Goal: Task Accomplishment & Management: Manage account settings

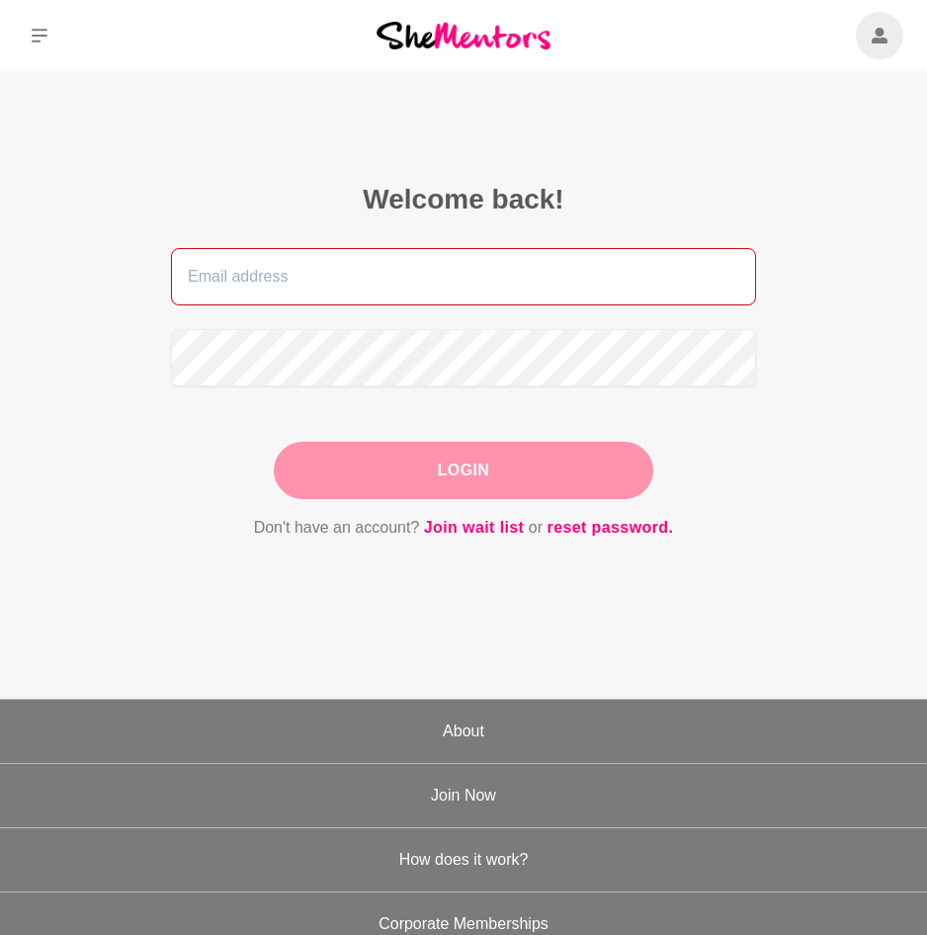
click at [408, 297] on input "email" at bounding box center [463, 276] width 585 height 57
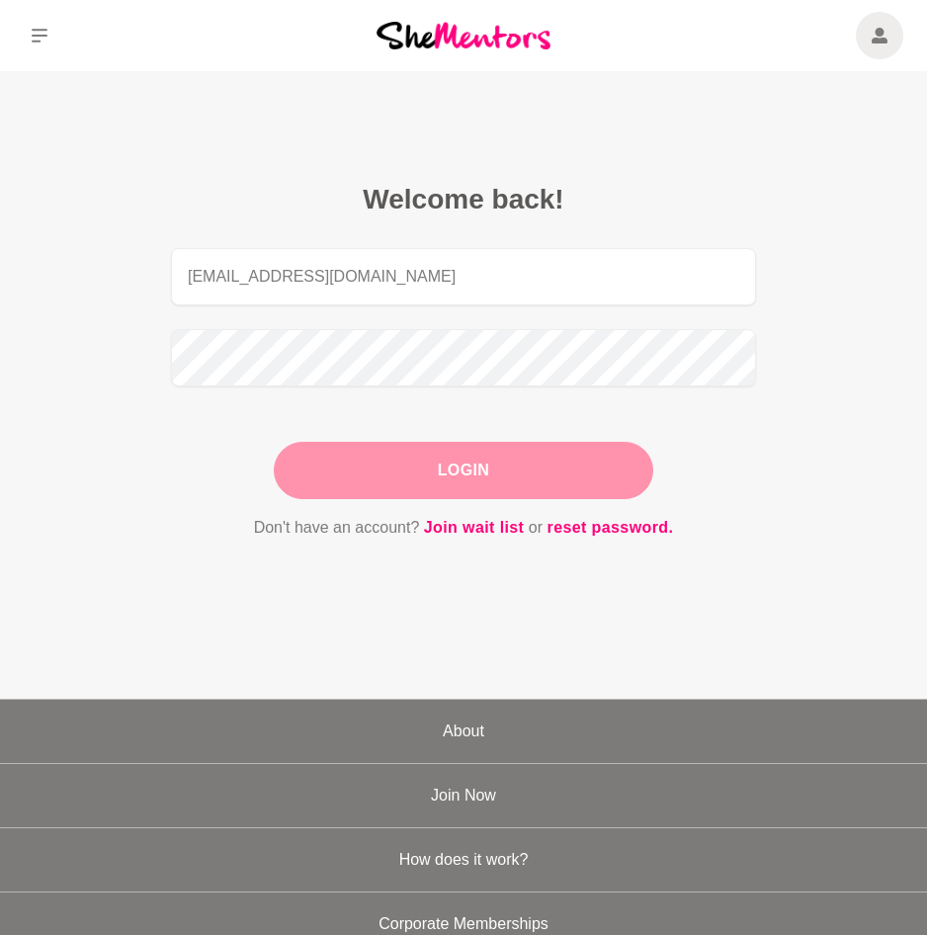
click at [377, 478] on button "Login" at bounding box center [464, 470] width 380 height 57
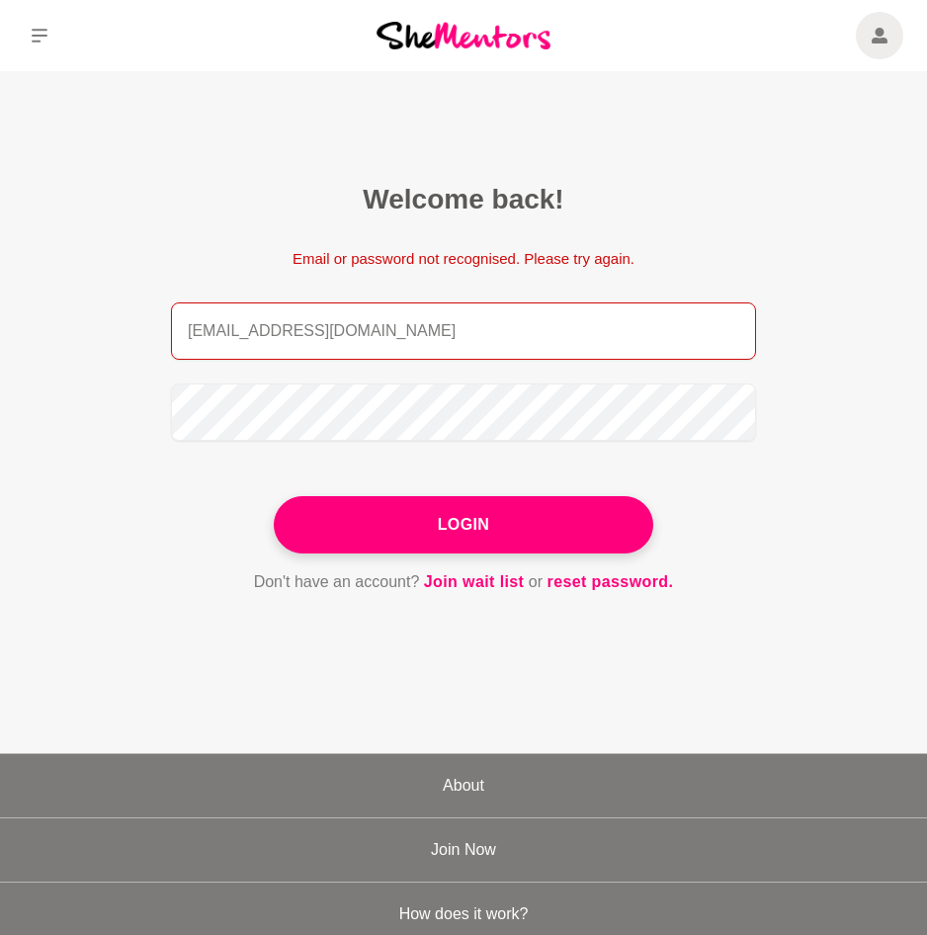
drag, startPoint x: 454, startPoint y: 325, endPoint x: -5, endPoint y: 325, distance: 458.6
click at [0, 325] on html "Login Welcome back! Email or password not recognised. Please try again. [EMAIL_…" at bounding box center [463, 781] width 927 height 1563
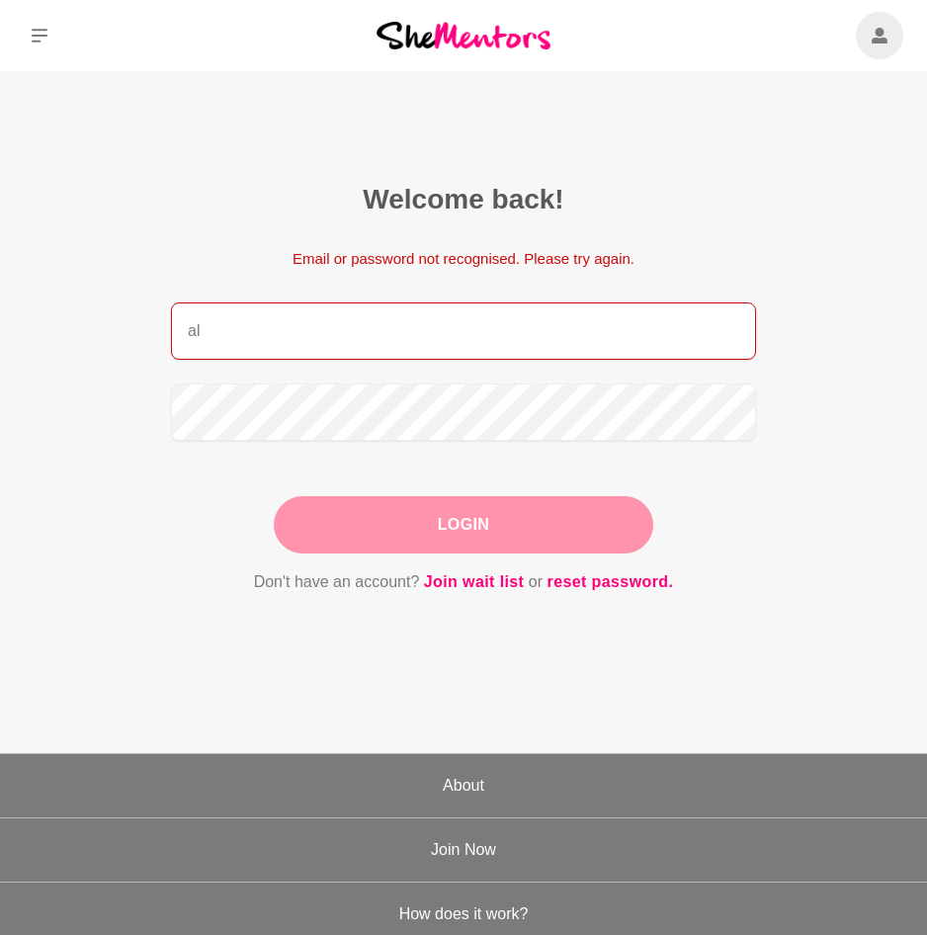
type input "a"
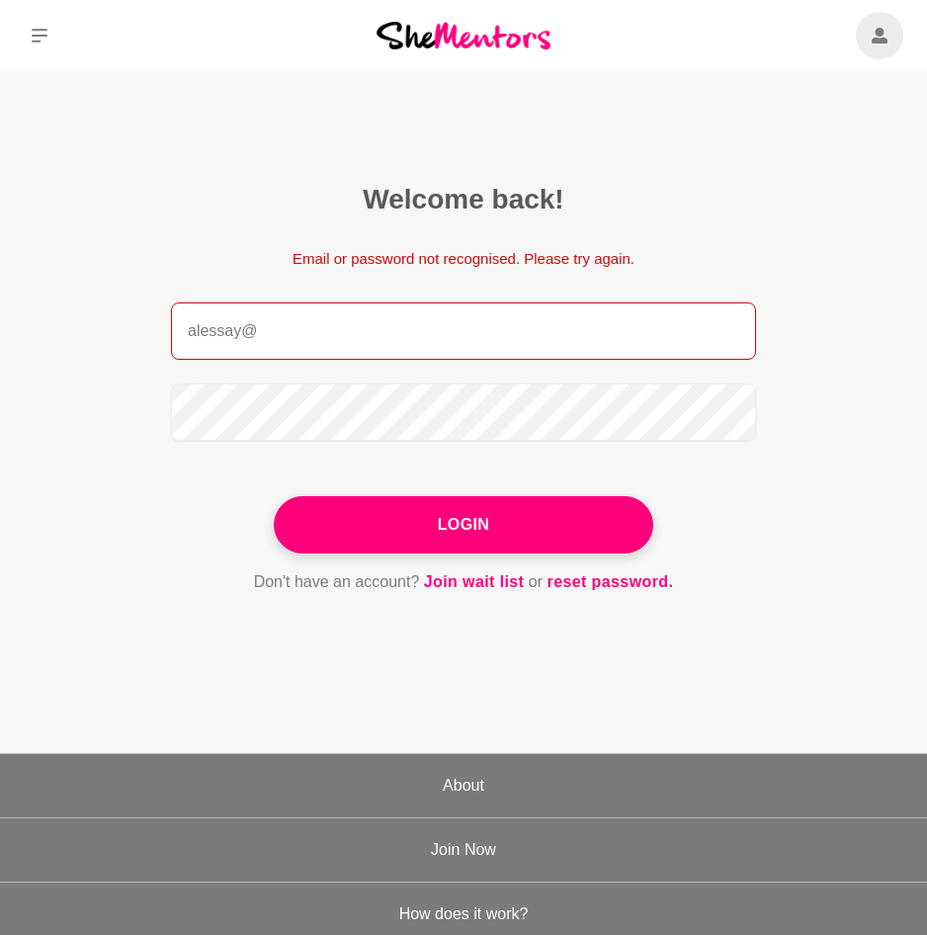
type input "[EMAIL_ADDRESS][DOMAIN_NAME]"
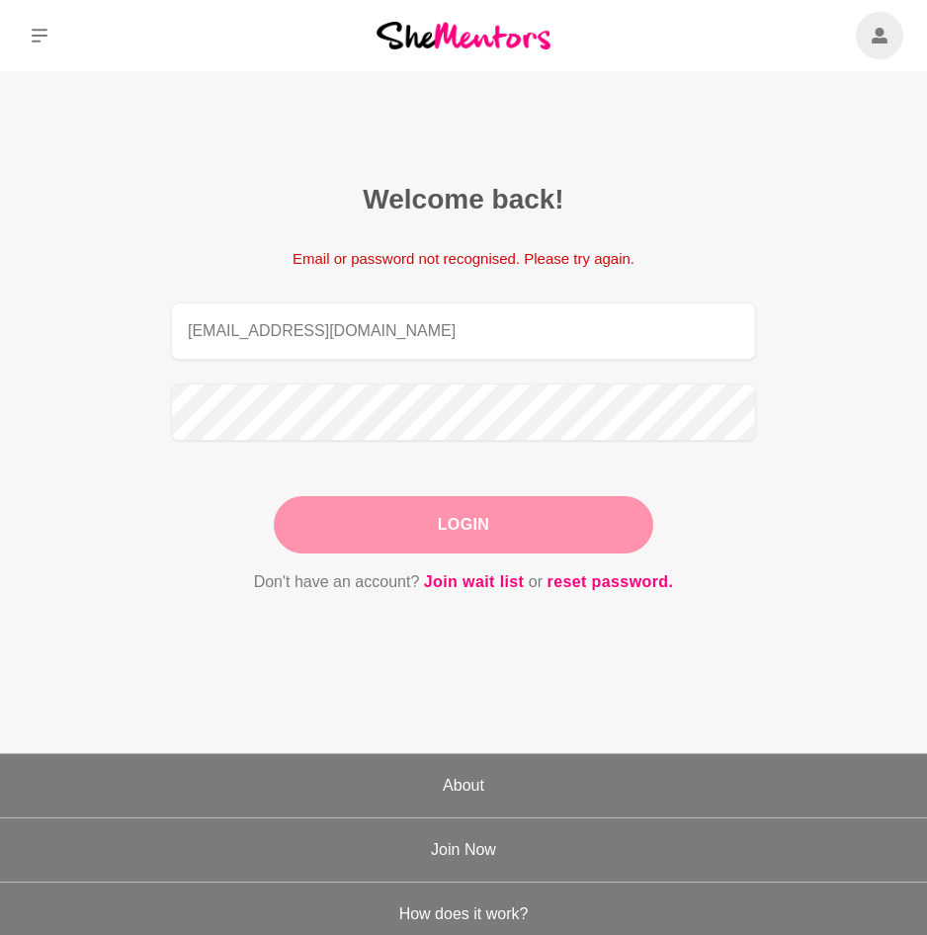
click at [470, 524] on button "Login" at bounding box center [464, 524] width 380 height 57
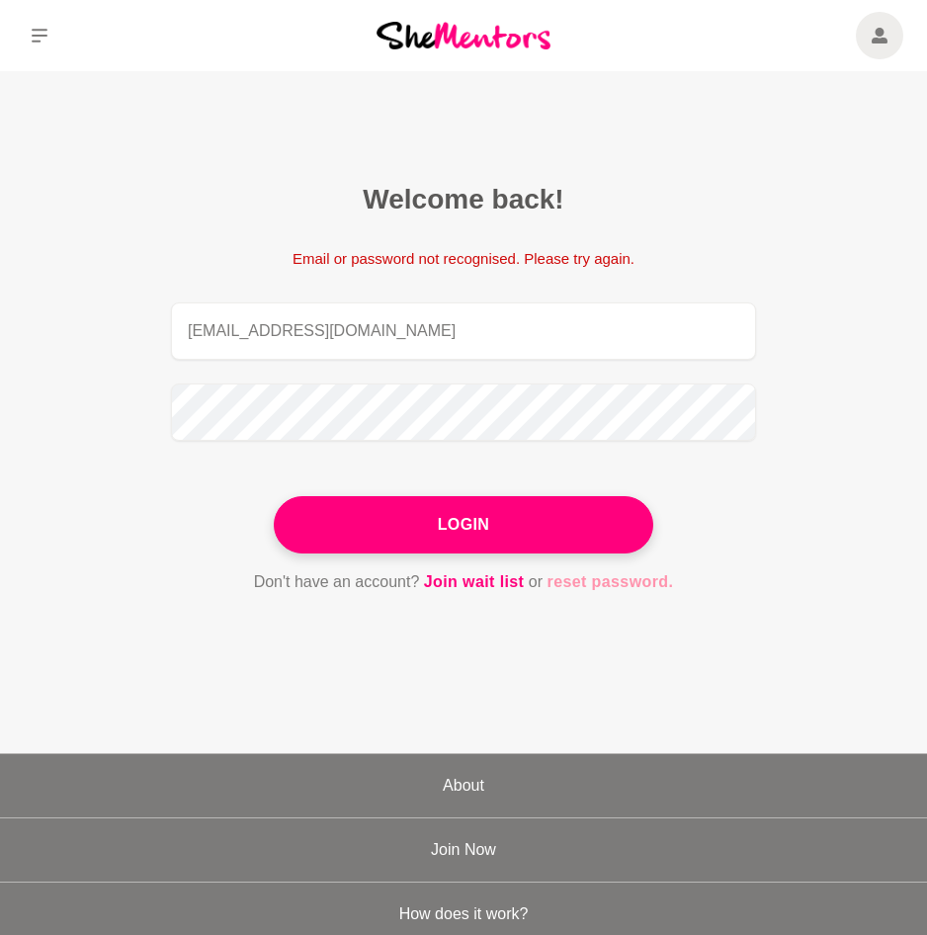
click at [618, 583] on link "reset password." at bounding box center [611, 582] width 127 height 26
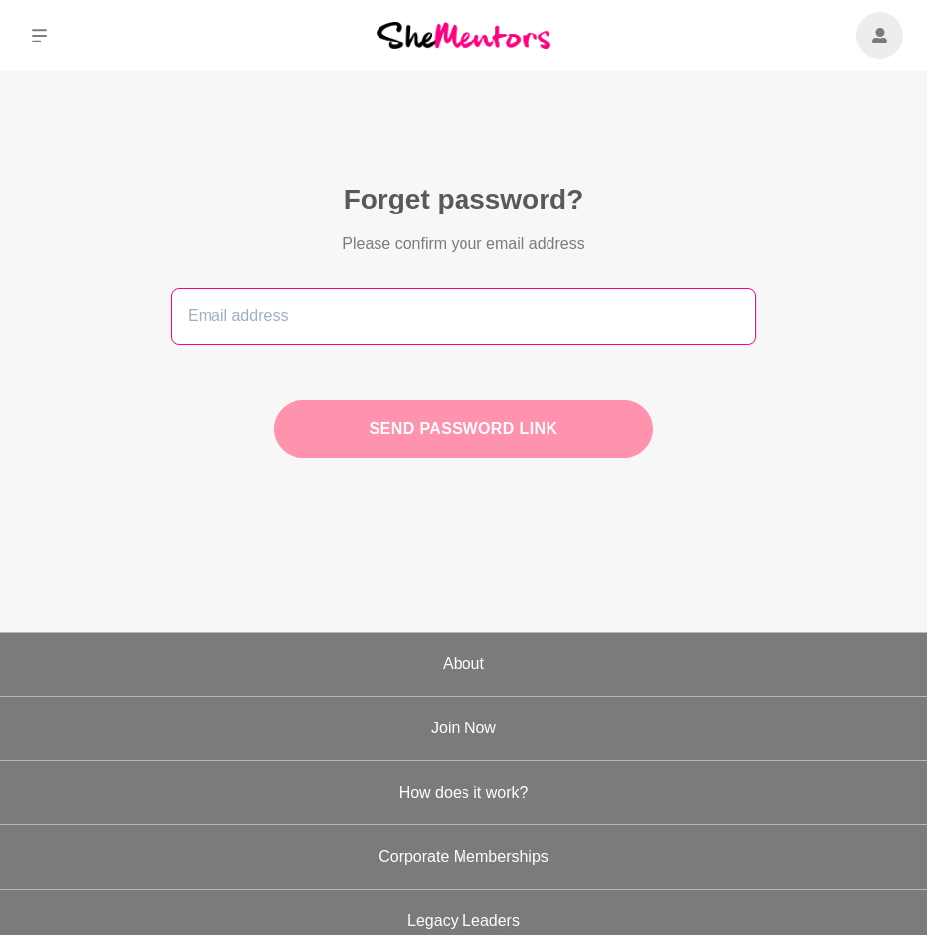
click at [650, 300] on input "email" at bounding box center [463, 316] width 585 height 57
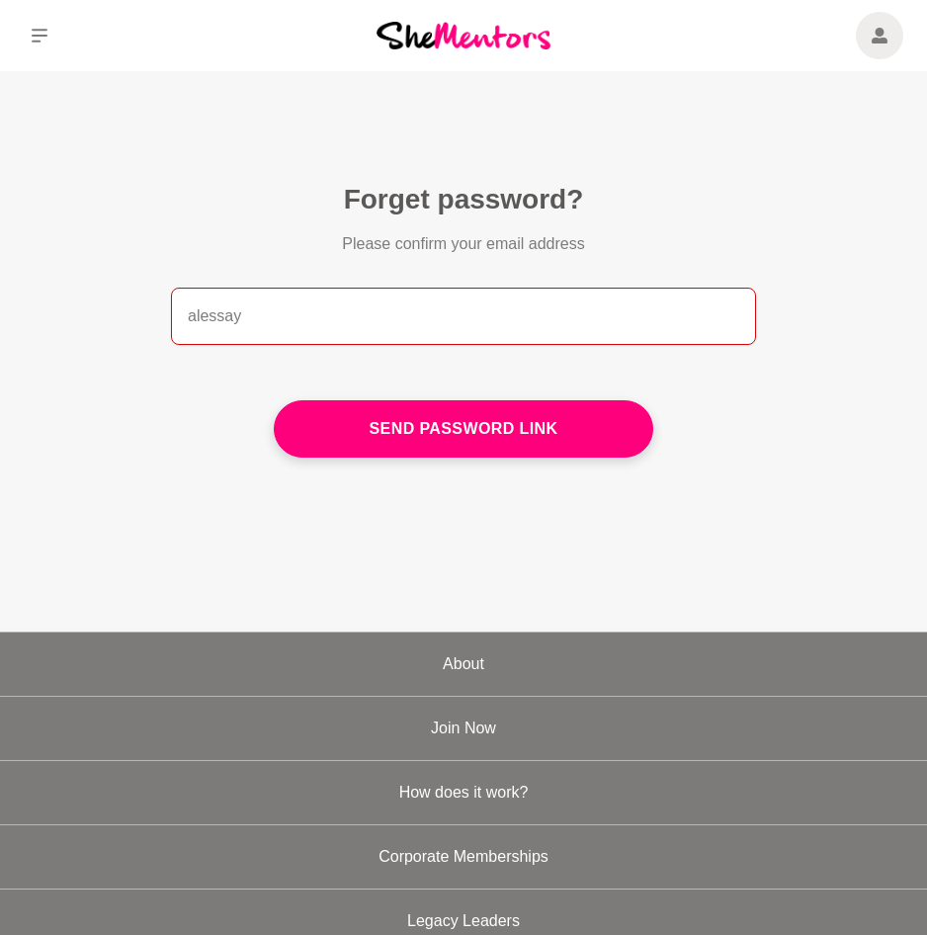
type input "[EMAIL_ADDRESS][DOMAIN_NAME]"
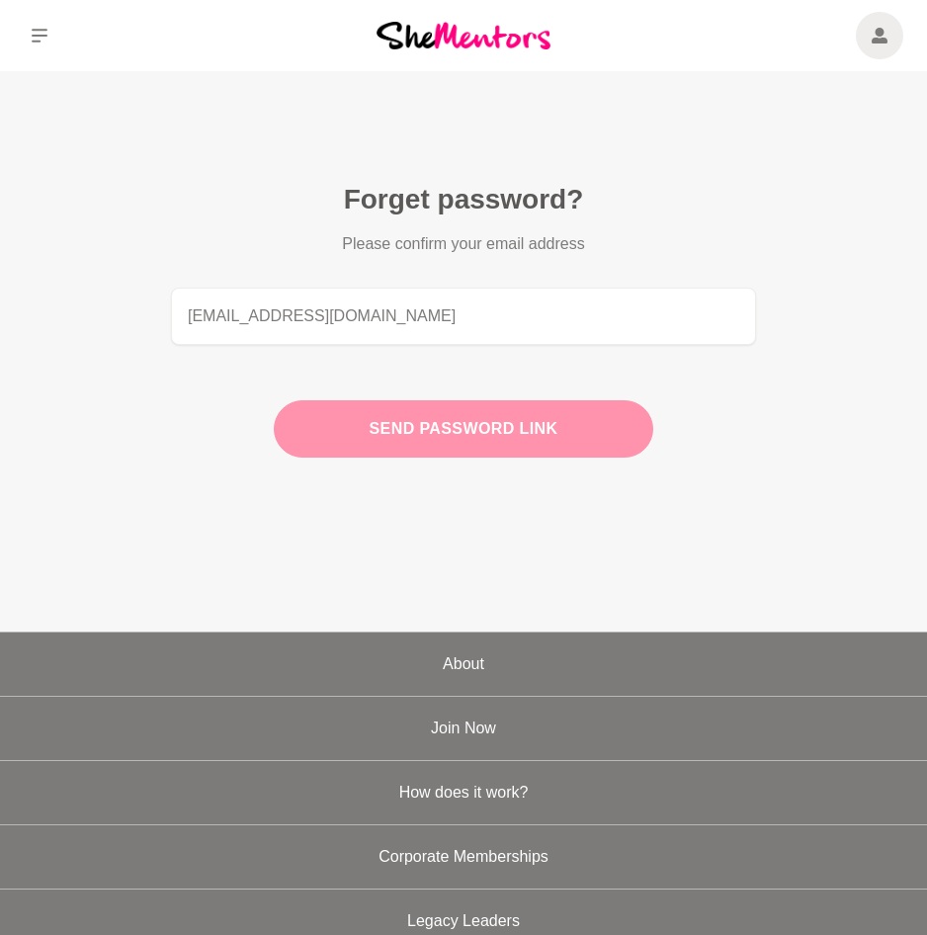
click at [404, 433] on button "Send password link" at bounding box center [464, 428] width 380 height 57
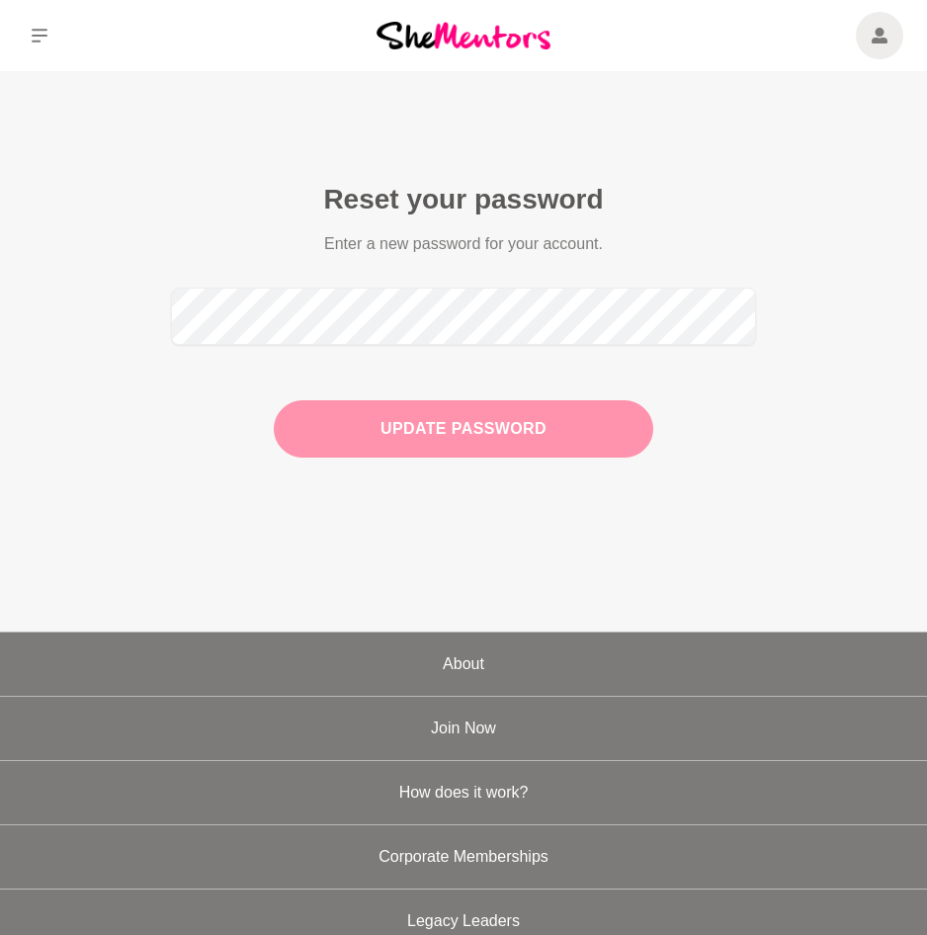
click at [504, 433] on button "Update Password" at bounding box center [464, 428] width 380 height 57
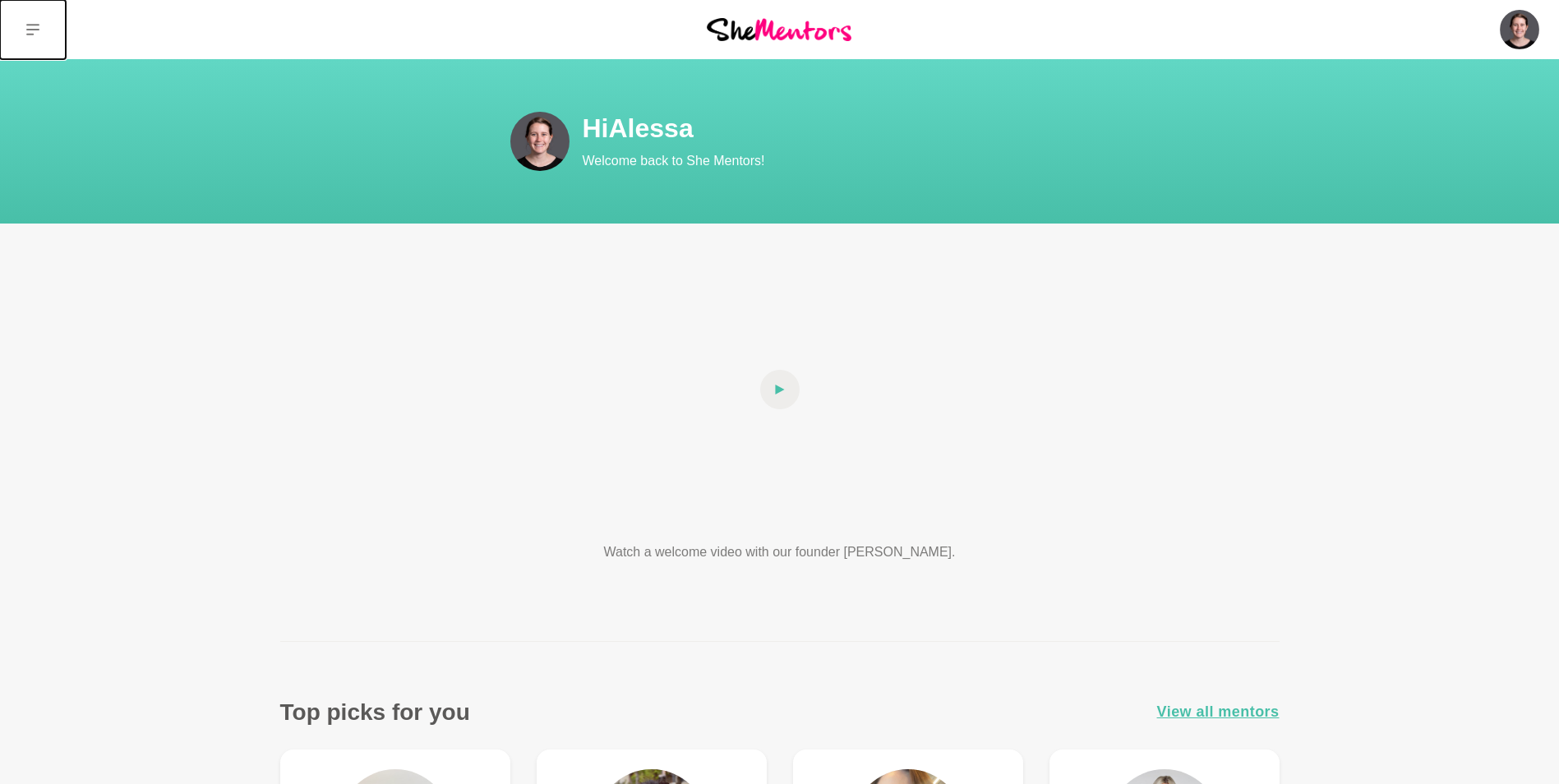
click at [35, 17] on button at bounding box center [32, 29] width 66 height 59
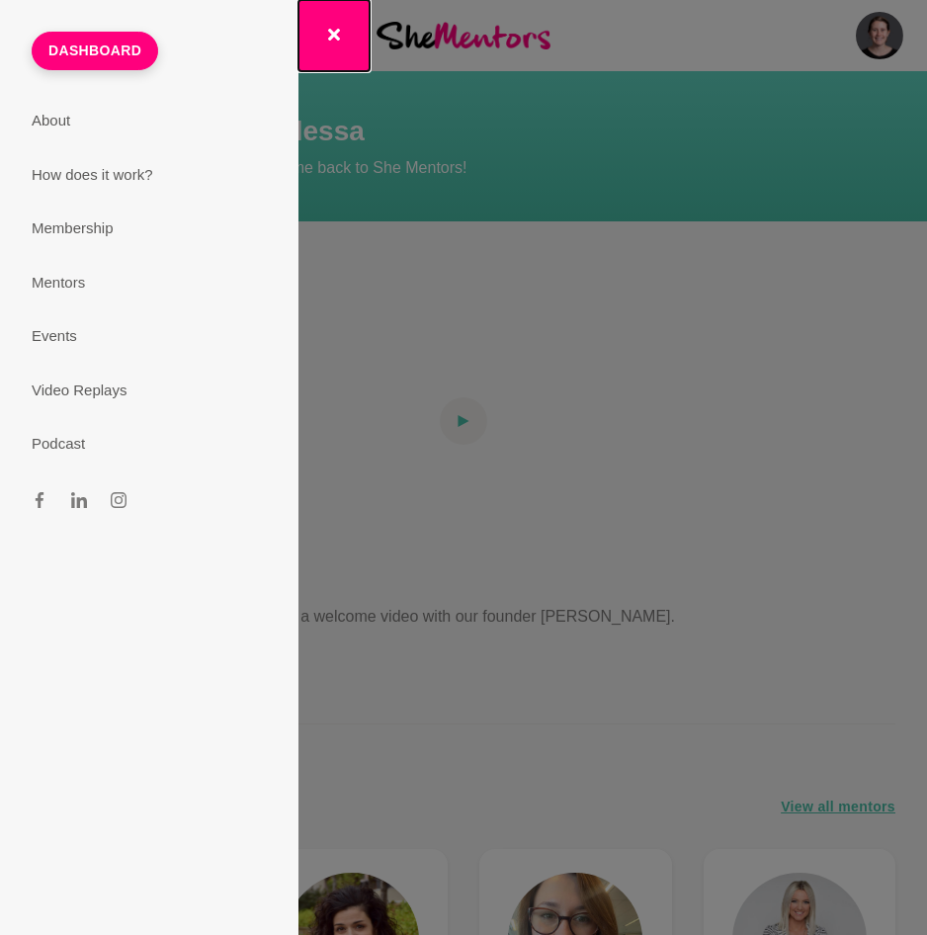
click at [346, 46] on button "button" at bounding box center [334, 35] width 71 height 71
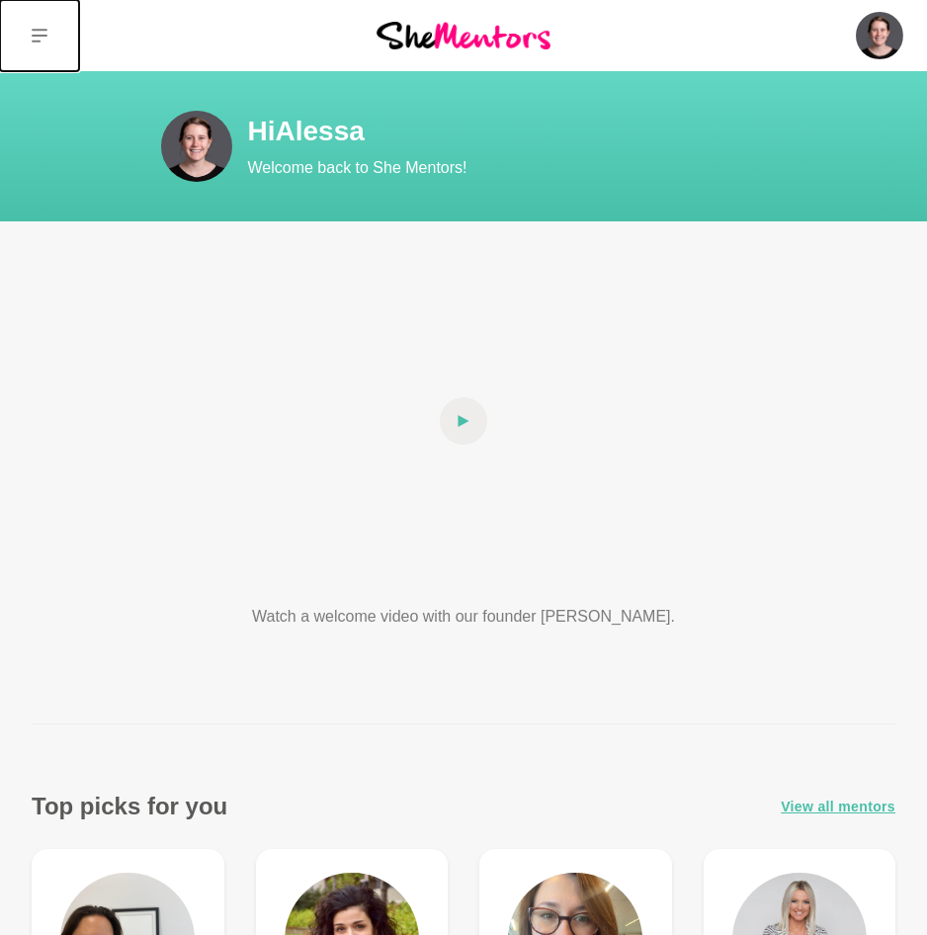
click at [44, 36] on icon at bounding box center [40, 36] width 16 height 14
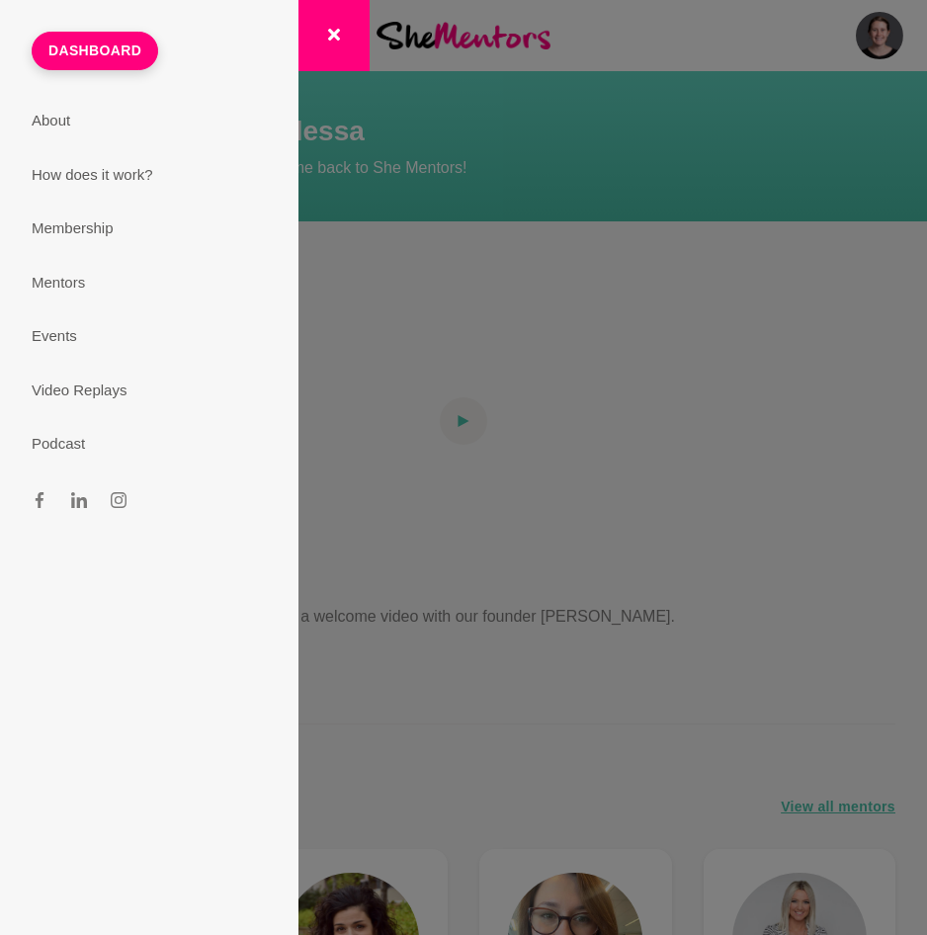
click at [849, 23] on section "Dashboard About How does it work? Membership Mentors Events Video Replays Podca…" at bounding box center [463, 467] width 927 height 935
click at [867, 39] on section "Dashboard About How does it work? Membership Mentors Events Video Replays Podca…" at bounding box center [463, 467] width 927 height 935
click at [335, 23] on button "button" at bounding box center [334, 35] width 71 height 71
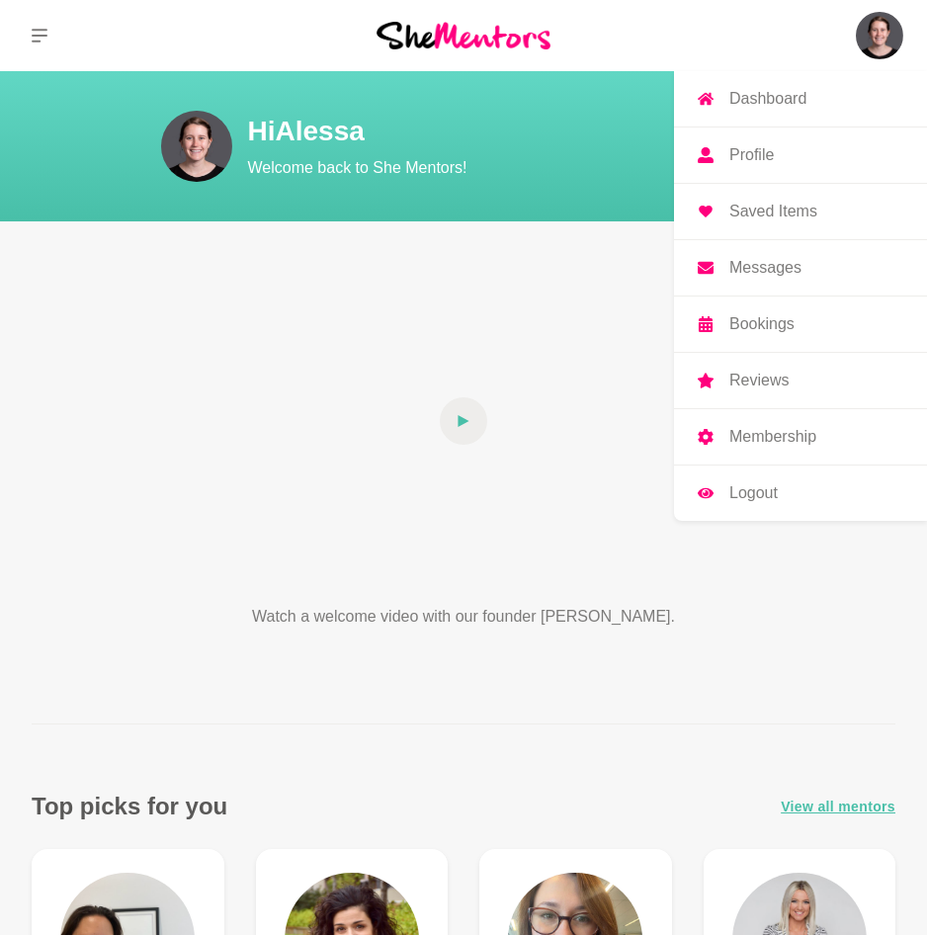
click at [782, 156] on link "Profile" at bounding box center [800, 155] width 253 height 55
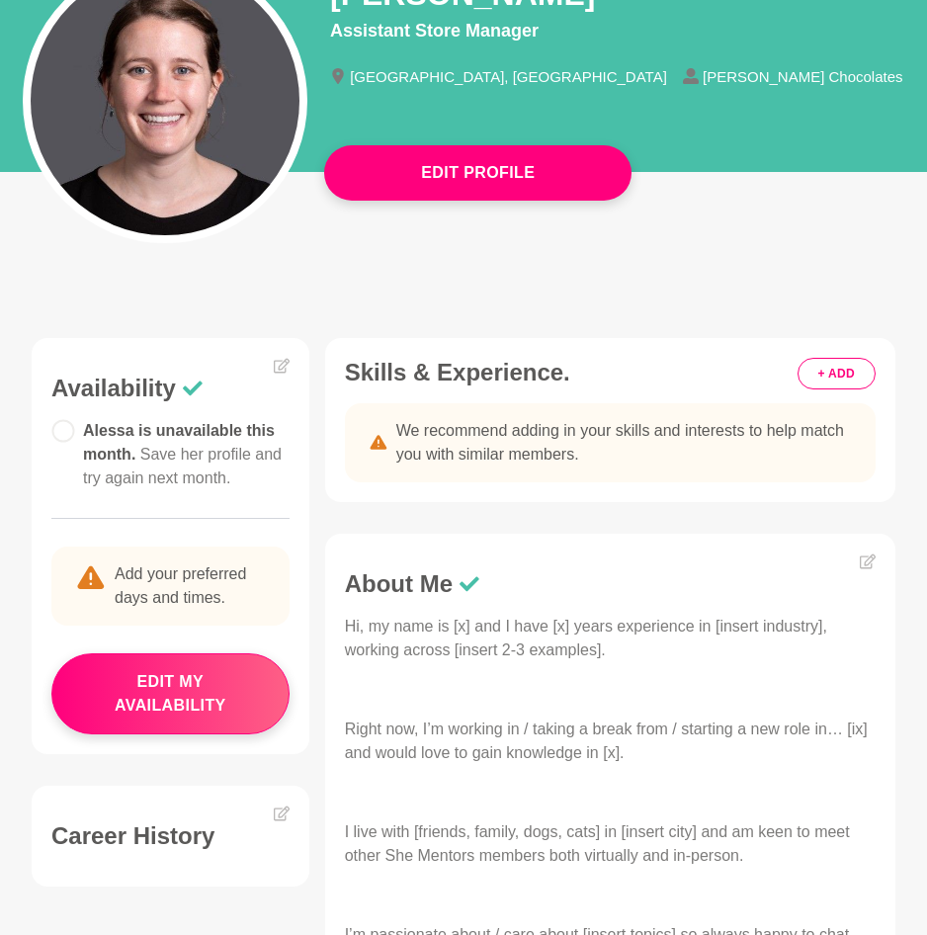
scroll to position [198, 0]
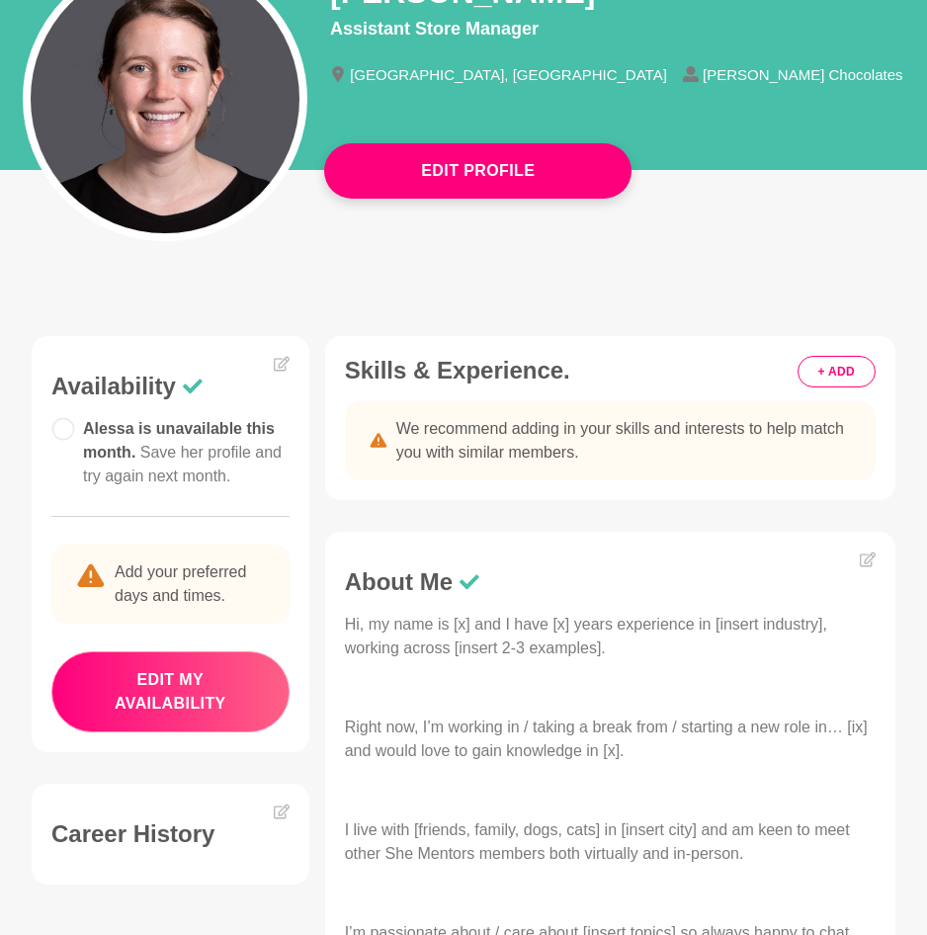
click at [177, 691] on button "edit my availability" at bounding box center [170, 691] width 238 height 81
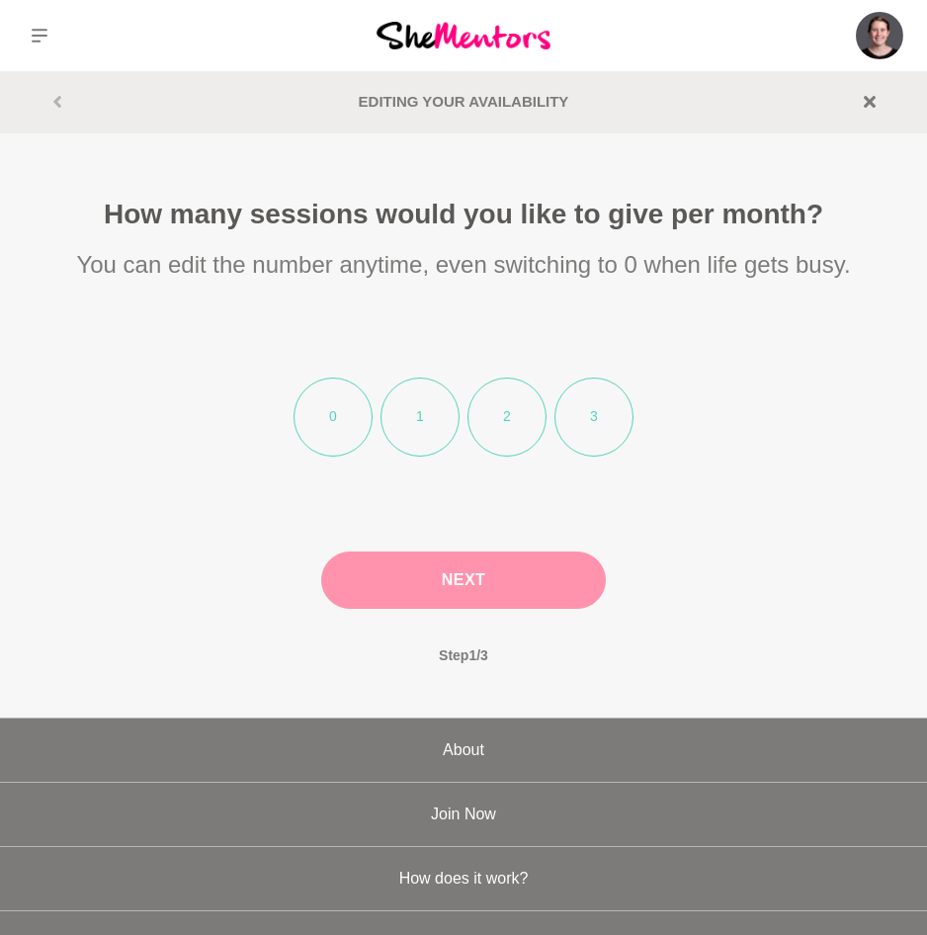
click at [421, 402] on li "1" at bounding box center [420, 417] width 79 height 79
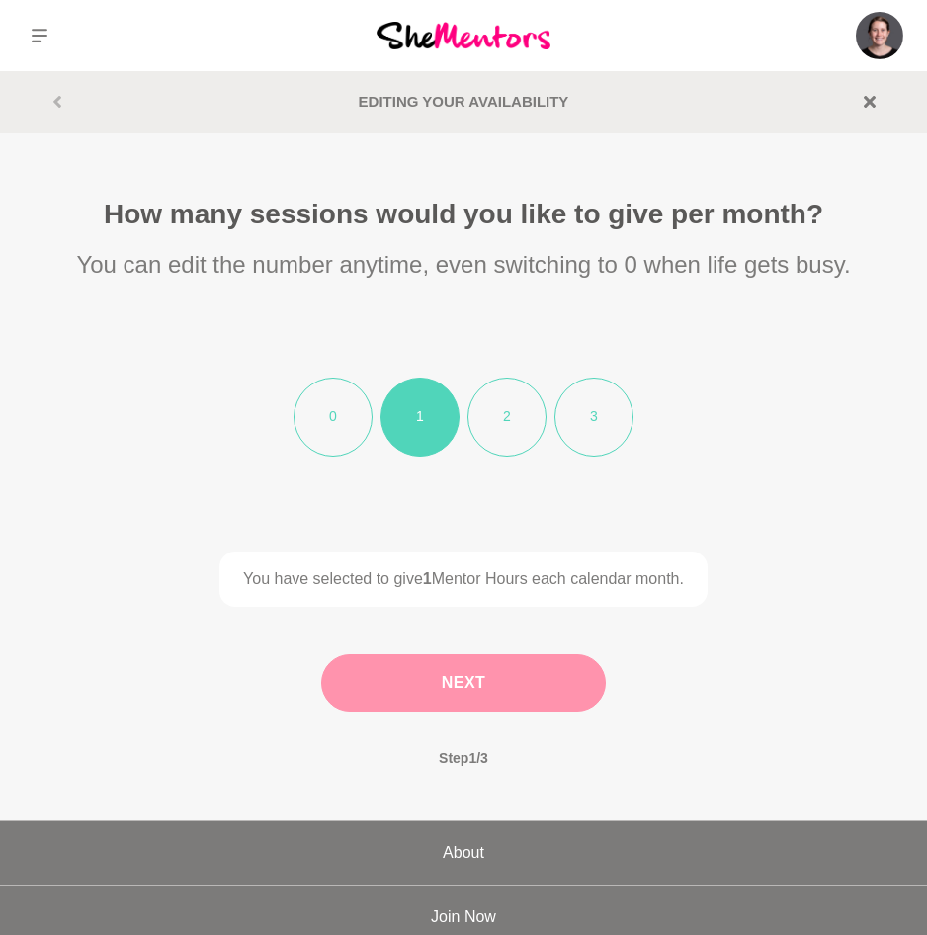
click at [544, 679] on button "Next" at bounding box center [463, 682] width 285 height 57
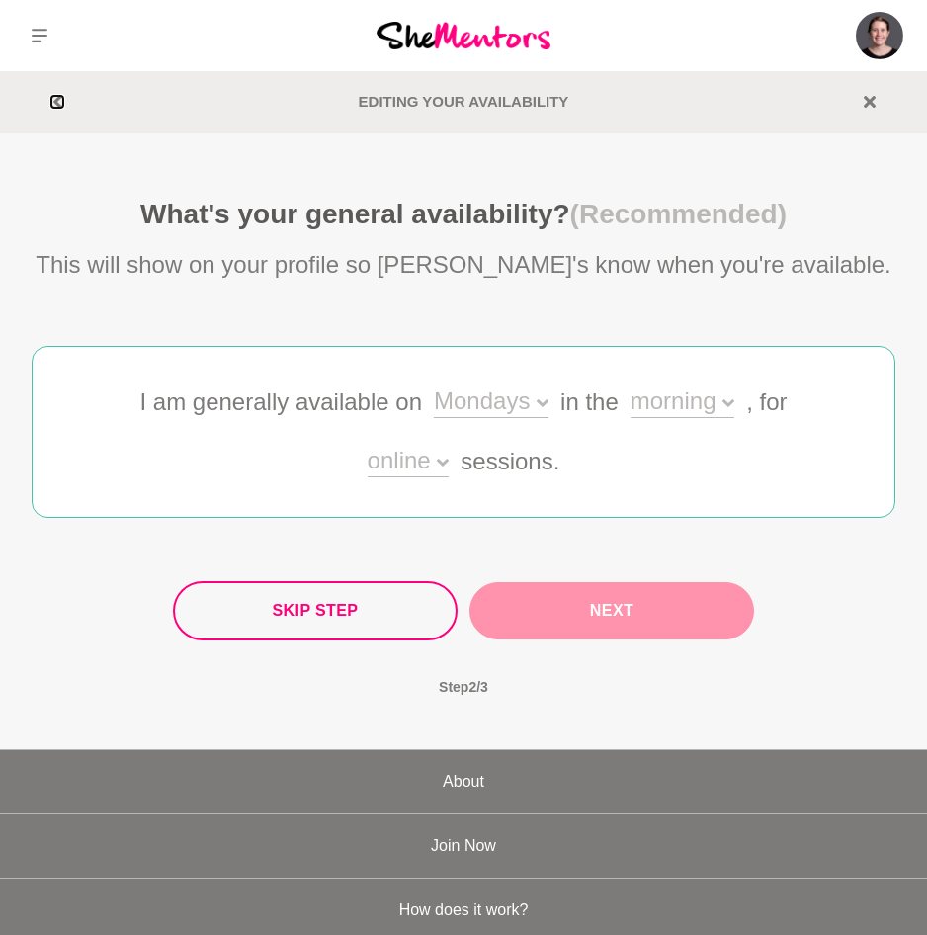
click at [53, 105] on icon at bounding box center [57, 102] width 12 height 12
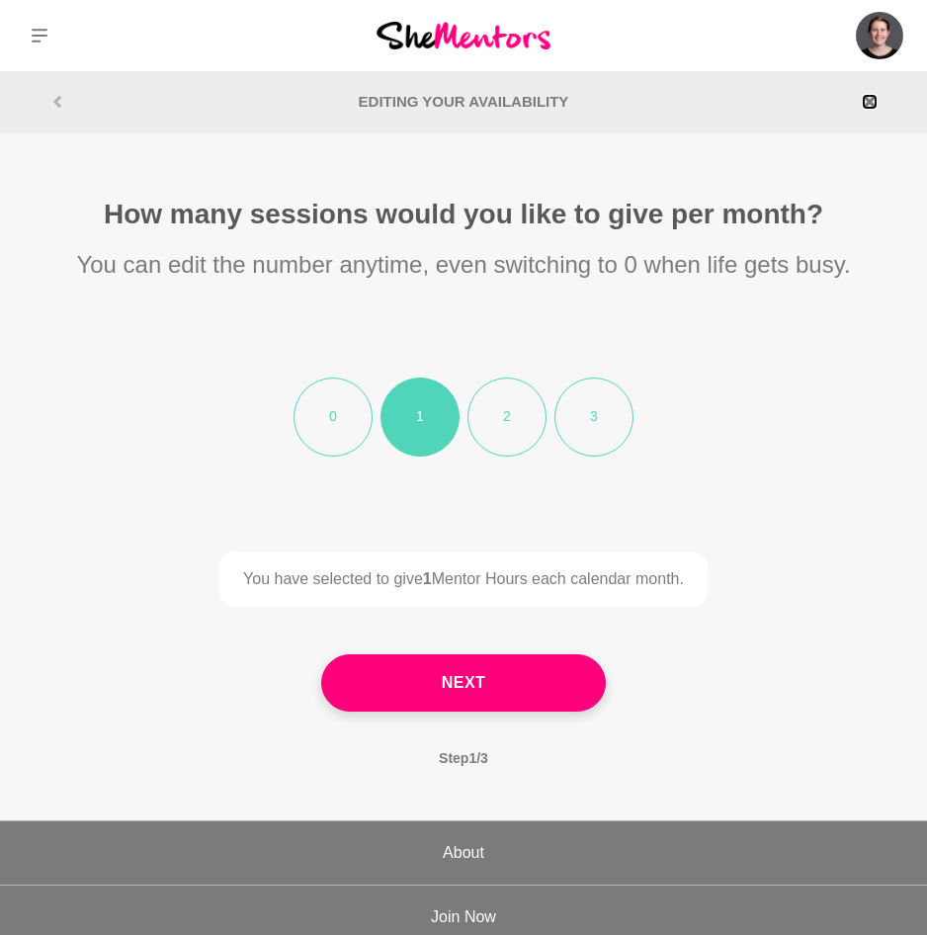
click at [872, 101] on icon at bounding box center [870, 102] width 12 height 12
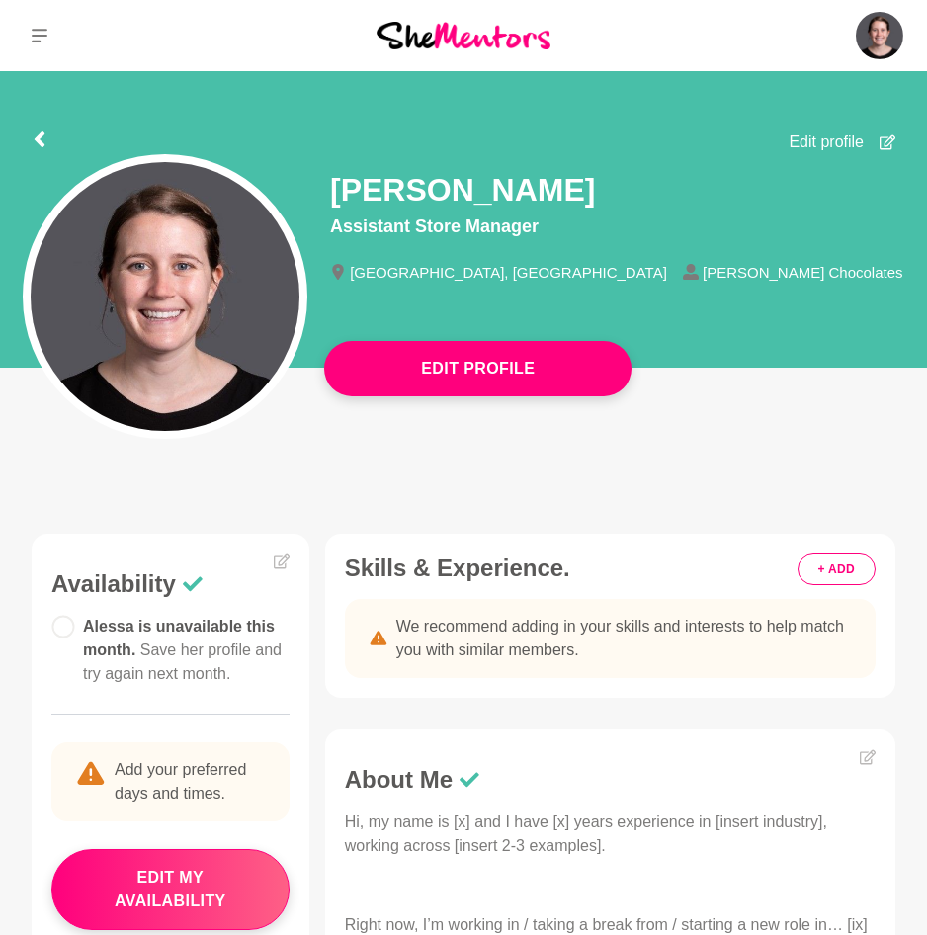
click at [830, 146] on span "Edit profile" at bounding box center [826, 142] width 75 height 24
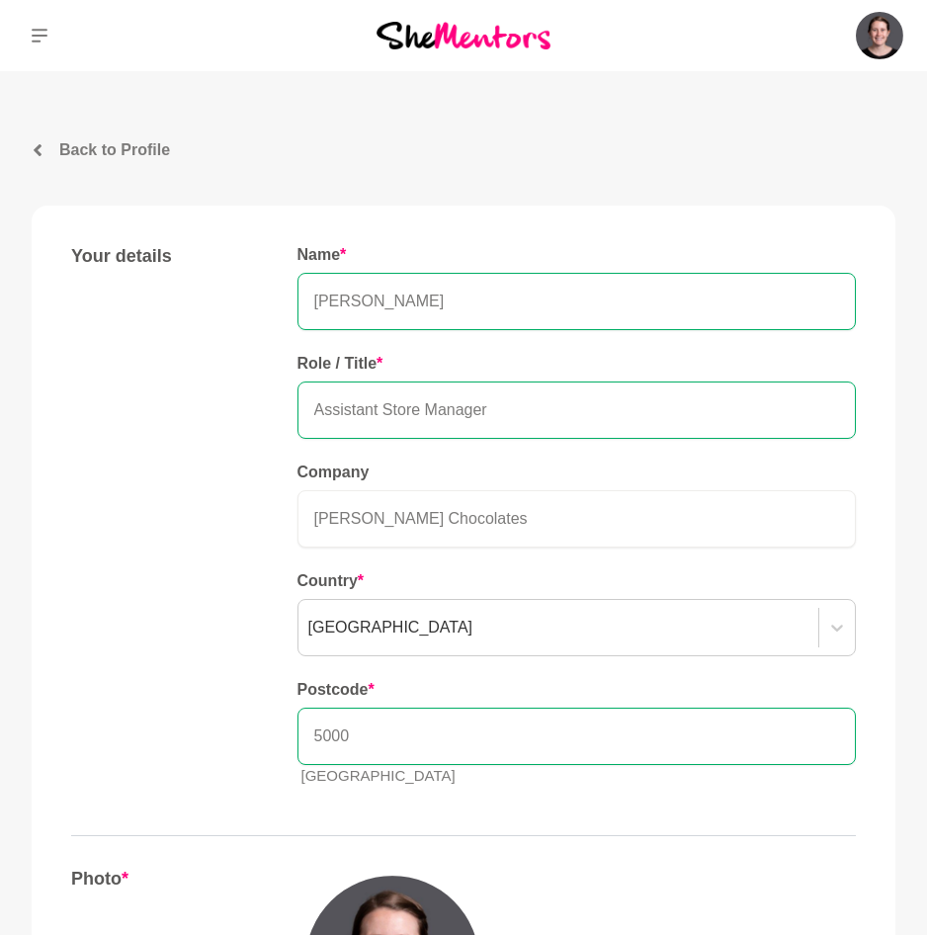
drag, startPoint x: 383, startPoint y: 412, endPoint x: 241, endPoint y: 404, distance: 141.6
click at [254, 412] on div "Your details Name * [PERSON_NAME] Role / Title * Assistant Store Manager Compan…" at bounding box center [463, 524] width 785 height 558
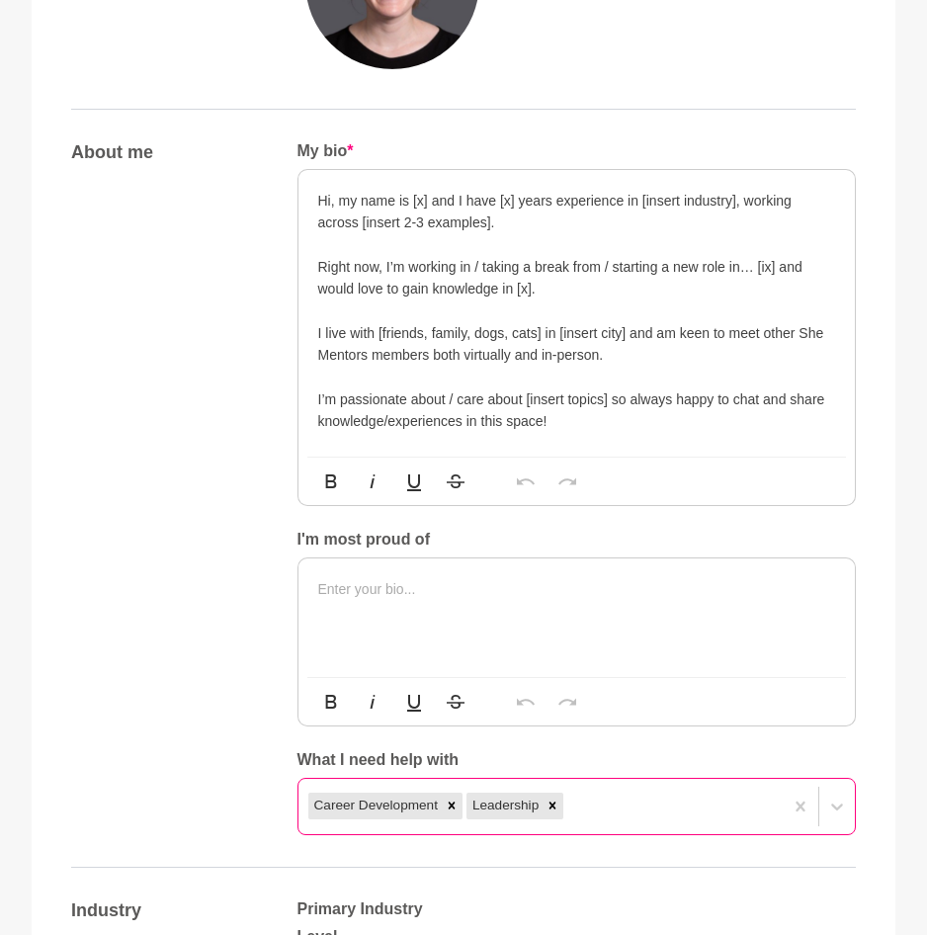
scroll to position [988, 0]
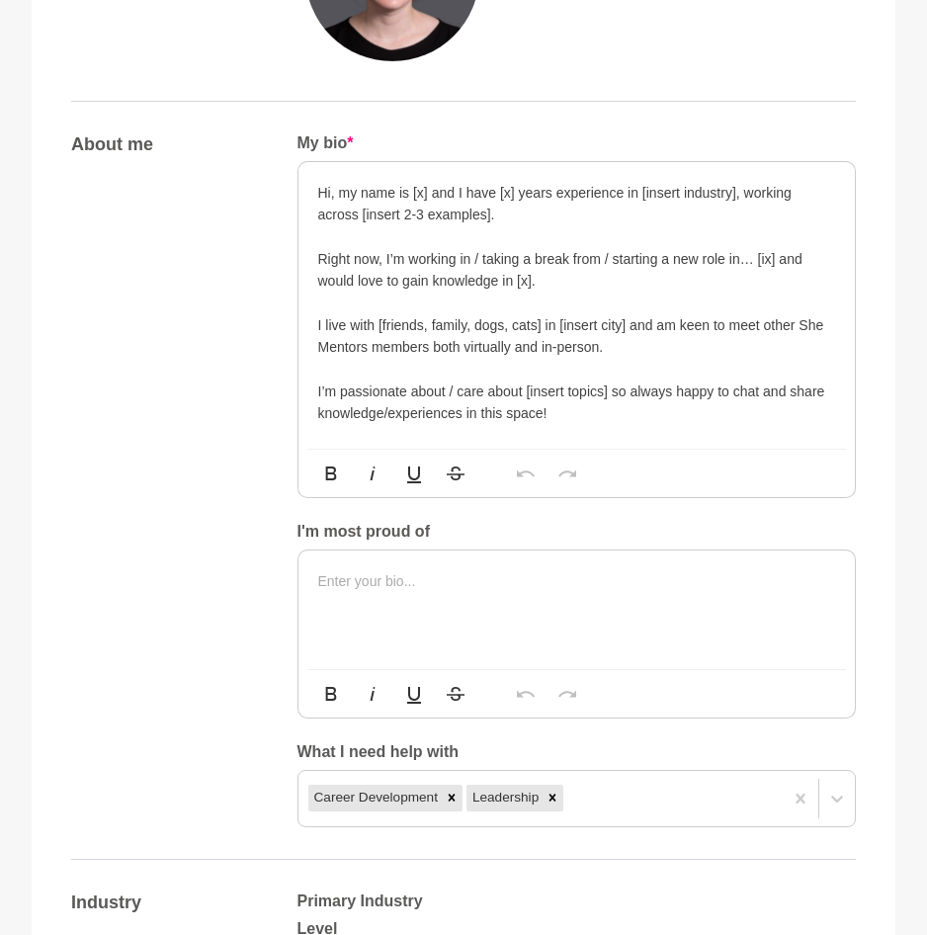
type input "Store Manager"
drag, startPoint x: 427, startPoint y: 199, endPoint x: 410, endPoint y: 193, distance: 17.8
click at [410, 193] on p "Hi, my name is [x] and I have [x] years experience in [insert industry], workin…" at bounding box center [577, 204] width 518 height 44
drag, startPoint x: 661, startPoint y: 195, endPoint x: 757, endPoint y: 192, distance: 95.9
click at [757, 192] on p "Hi, my name is [PERSON_NAME] and I have 5 years experience in [insert industry]…" at bounding box center [577, 204] width 518 height 44
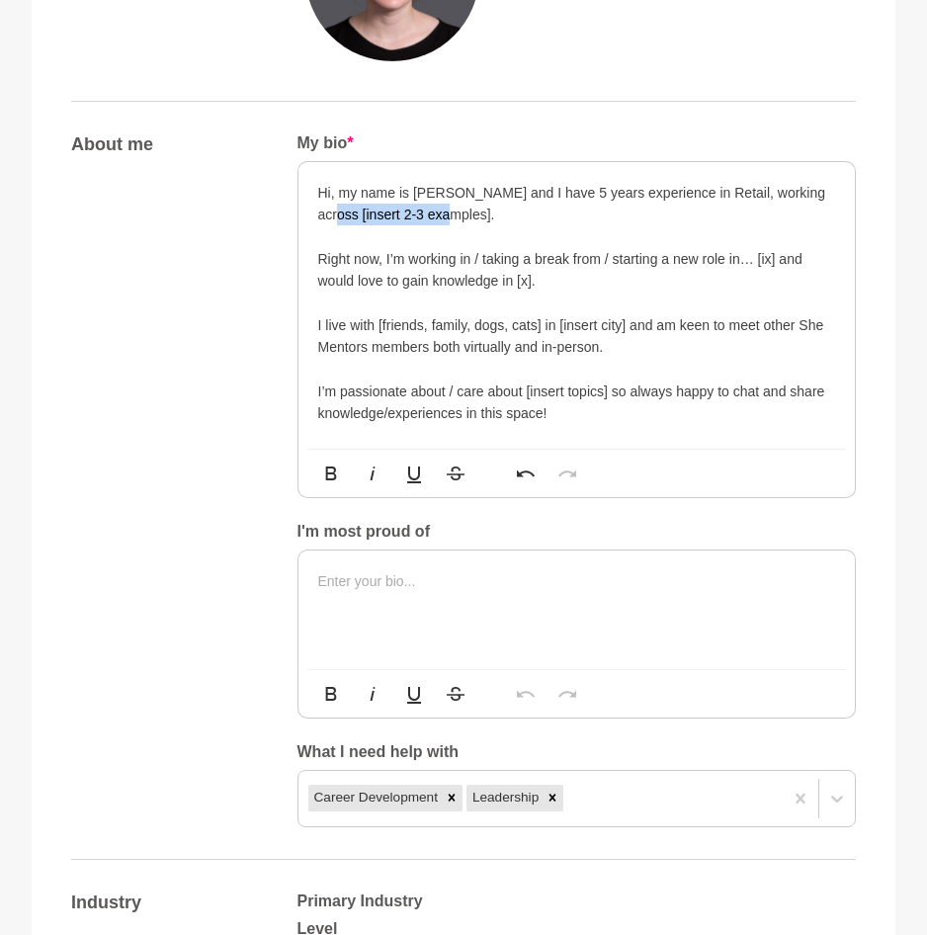
drag, startPoint x: 471, startPoint y: 221, endPoint x: 333, endPoint y: 217, distance: 138.4
click at [333, 217] on p "Hi, my name is [PERSON_NAME] and I have 5 years experience in Retail, working a…" at bounding box center [577, 204] width 518 height 44
click at [446, 211] on p "Hi, my name is [PERSON_NAME] and I have 5 years experience in Retail, working a…" at bounding box center [577, 204] width 518 height 44
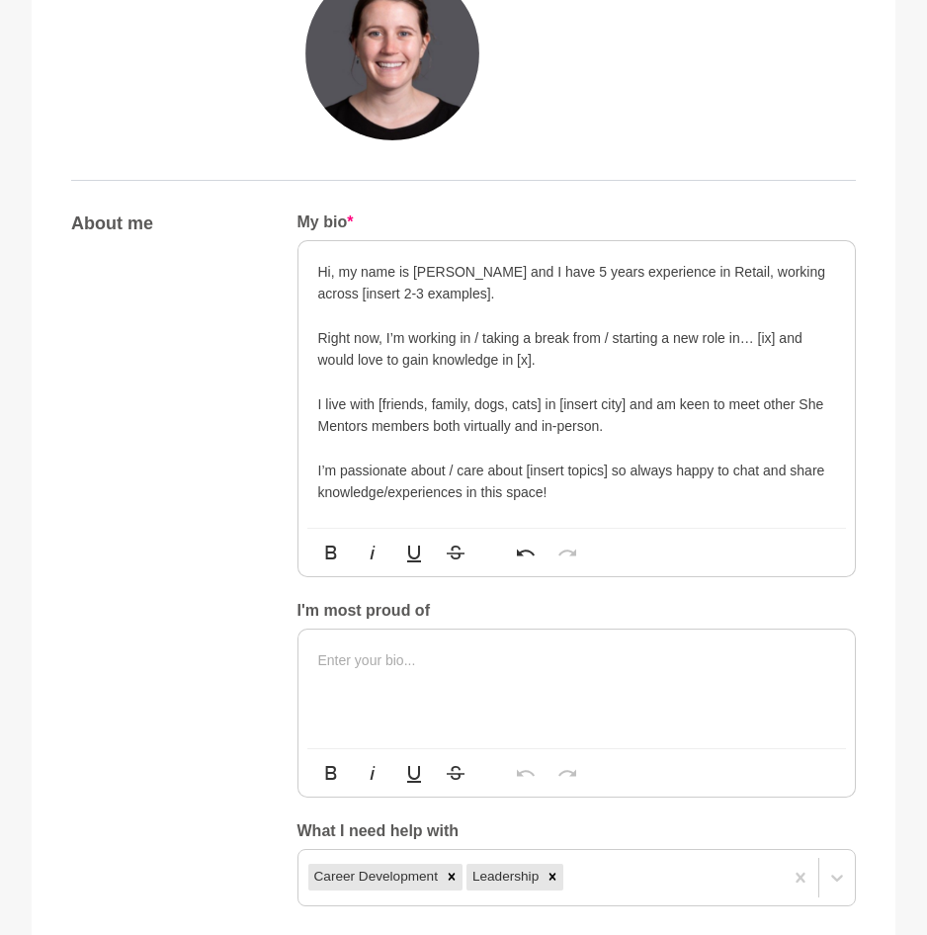
scroll to position [791, 0]
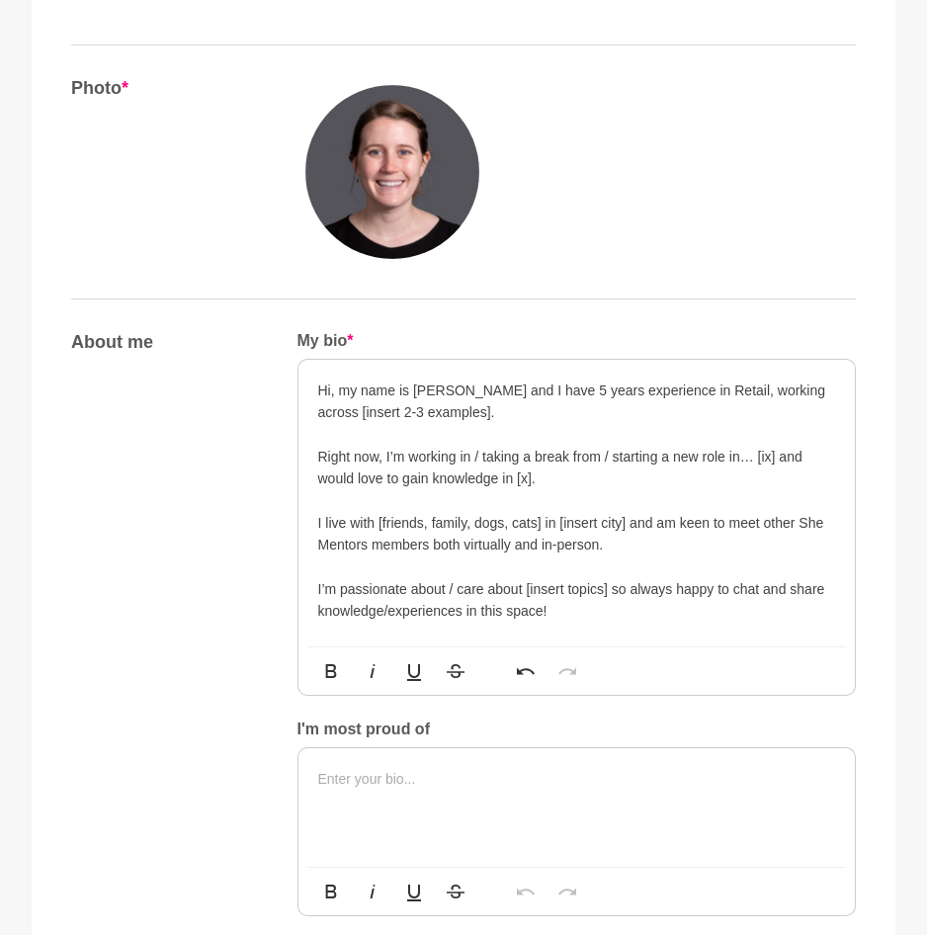
click at [461, 407] on p "Hi, my name is [PERSON_NAME] and I have 5 years experience in Retail, working a…" at bounding box center [577, 402] width 518 height 44
drag, startPoint x: 444, startPoint y: 414, endPoint x: 333, endPoint y: 408, distance: 110.9
click at [333, 408] on p "Hi, my name is [PERSON_NAME] and I have 5 years experience in Retail, working a…" at bounding box center [577, 402] width 518 height 44
